Goal: Information Seeking & Learning: Find specific fact

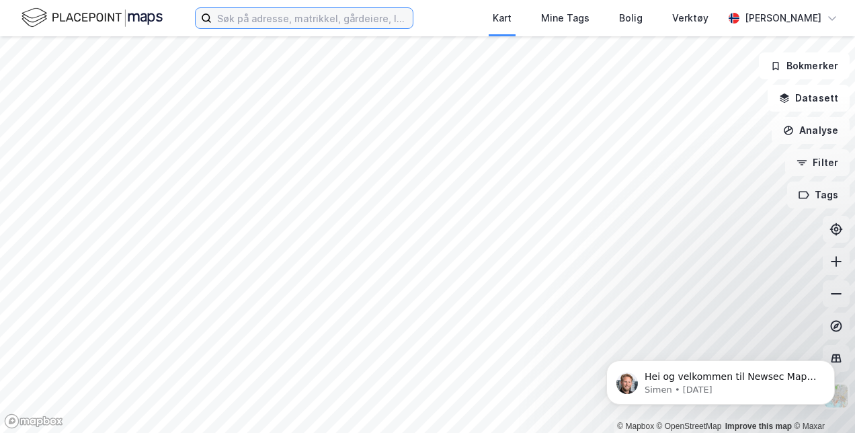
click at [311, 13] on input at bounding box center [312, 18] width 201 height 20
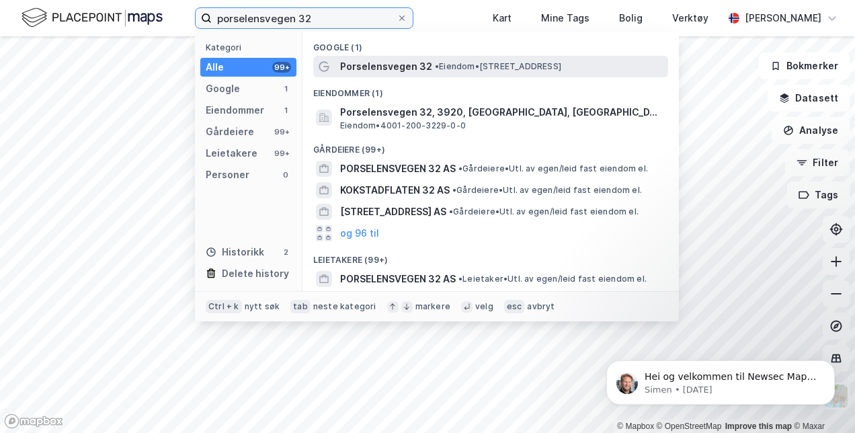
type input "porselensvegen 32"
click at [405, 69] on span "Porselensvegen 32" at bounding box center [386, 67] width 92 height 16
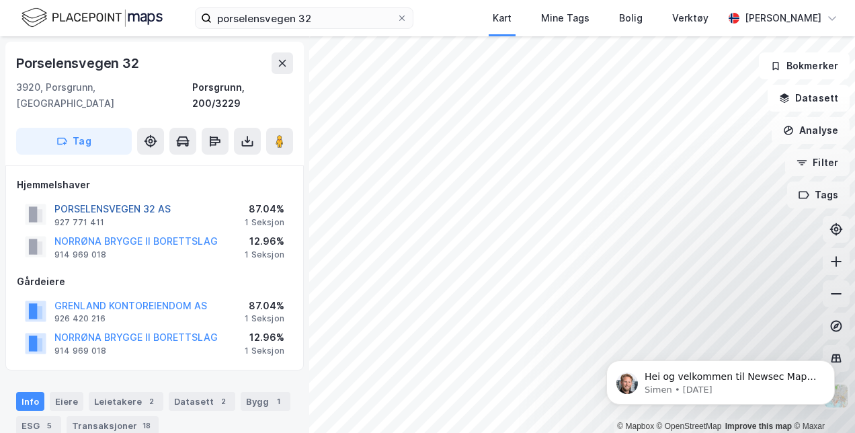
click at [0, 0] on button "PORSELENSVEGEN 32 AS" at bounding box center [0, 0] width 0 height 0
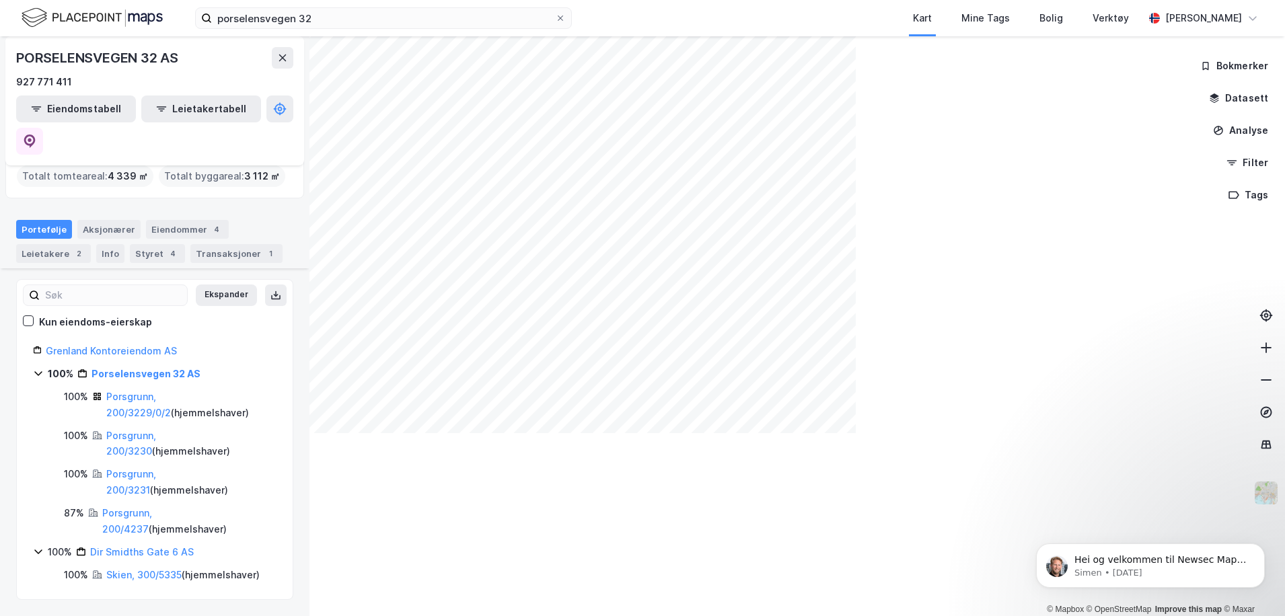
scroll to position [54, 0]
